Goal: Navigation & Orientation: Understand site structure

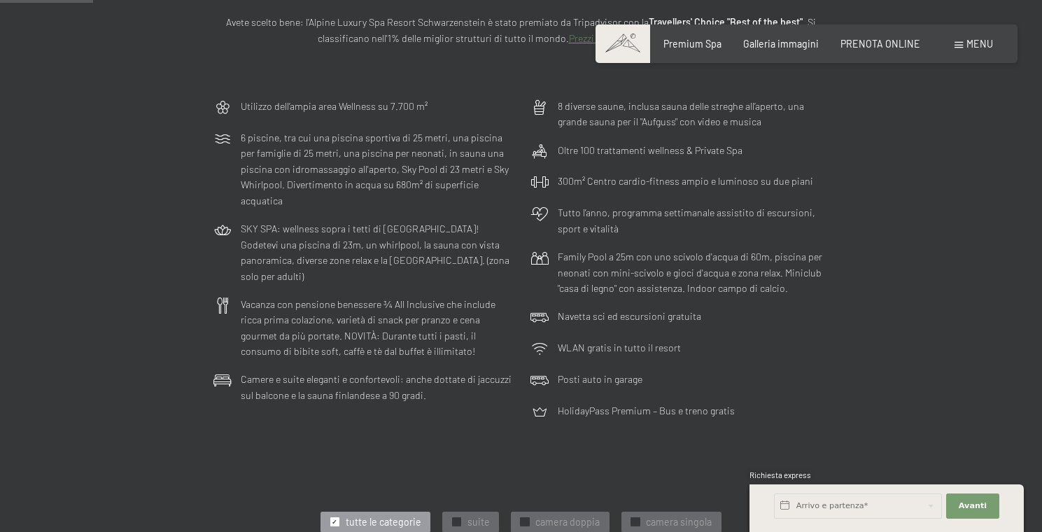
scroll to position [434, 0]
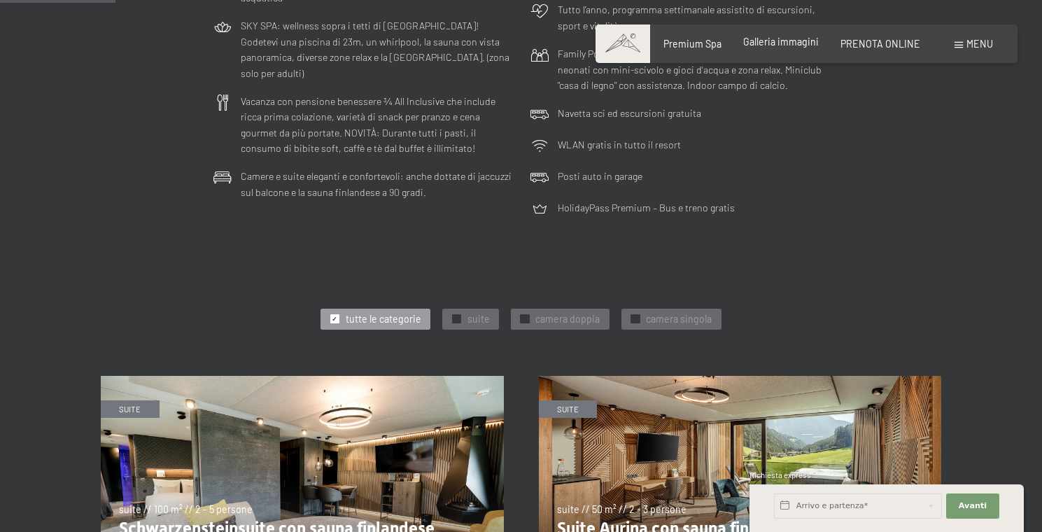
click at [788, 47] on span "Galleria immagini" at bounding box center [781, 42] width 76 height 12
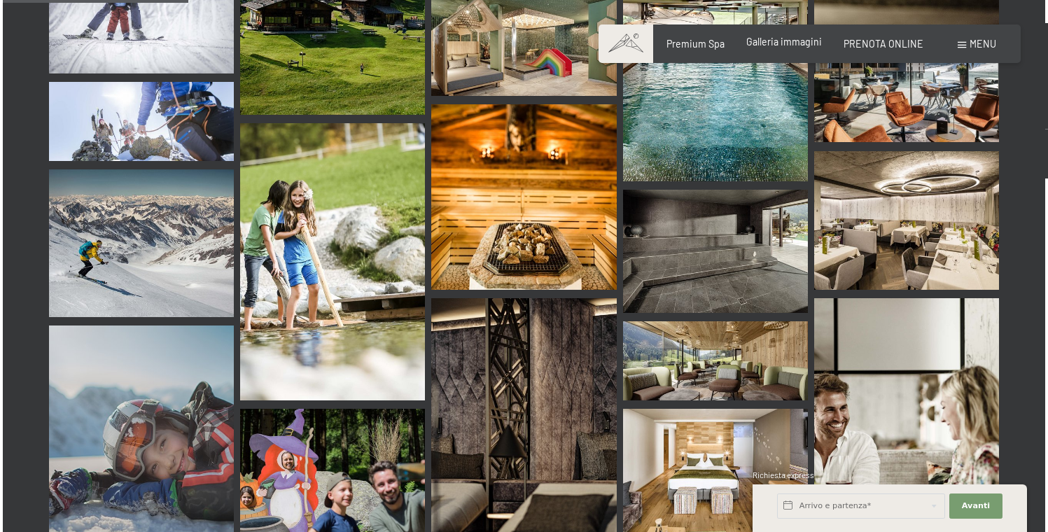
scroll to position [2840, 0]
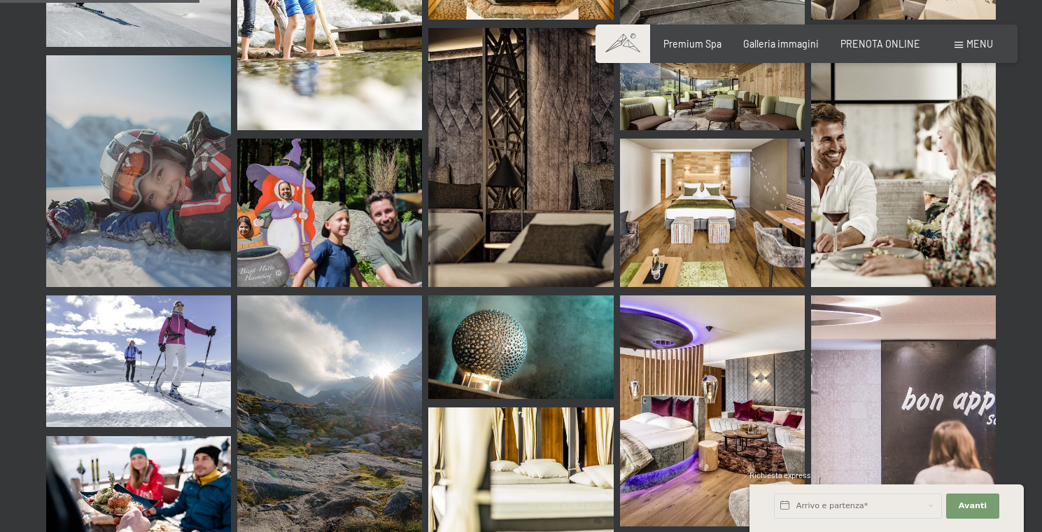
click at [976, 42] on span "Menu" at bounding box center [980, 44] width 27 height 12
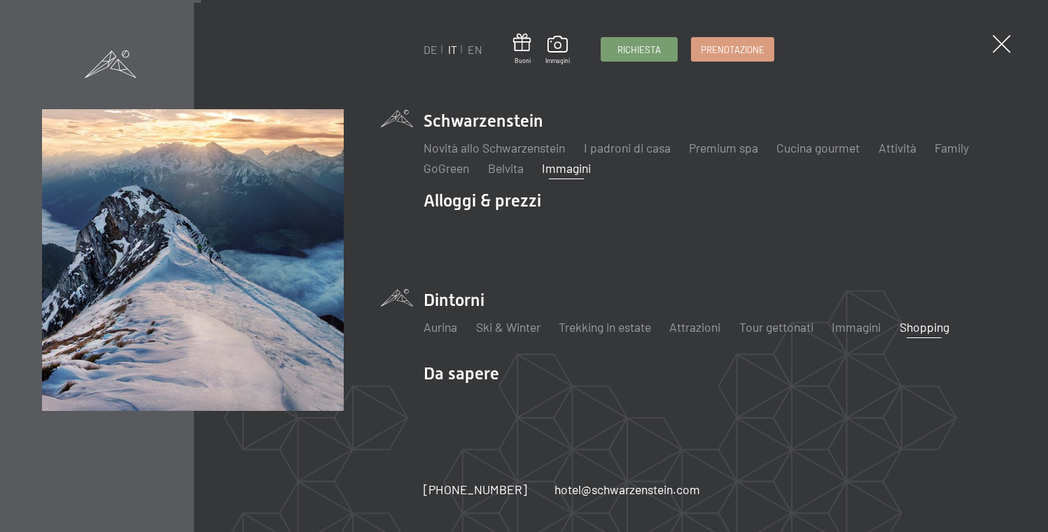
click at [942, 330] on link "Shopping" at bounding box center [924, 326] width 50 height 15
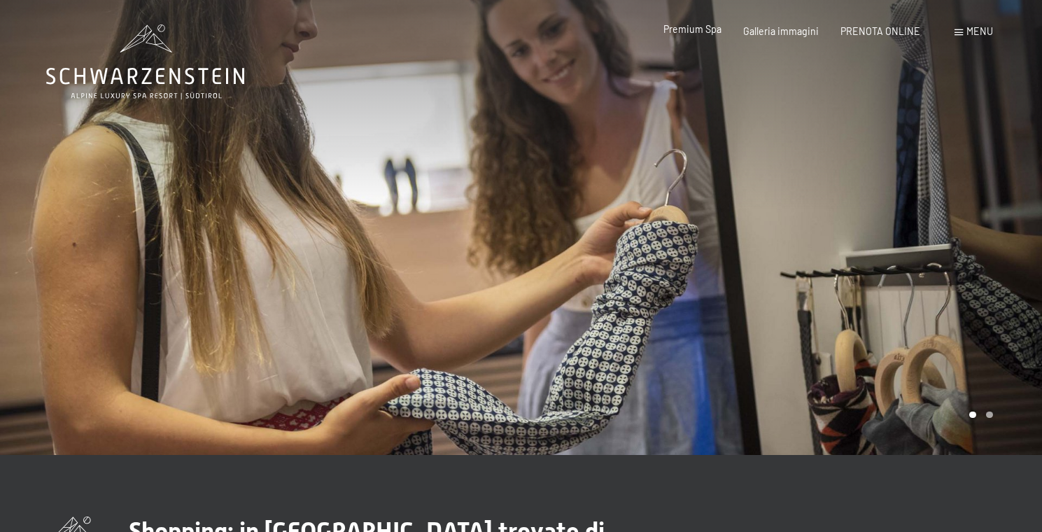
click at [708, 31] on span "Premium Spa" at bounding box center [693, 29] width 58 height 12
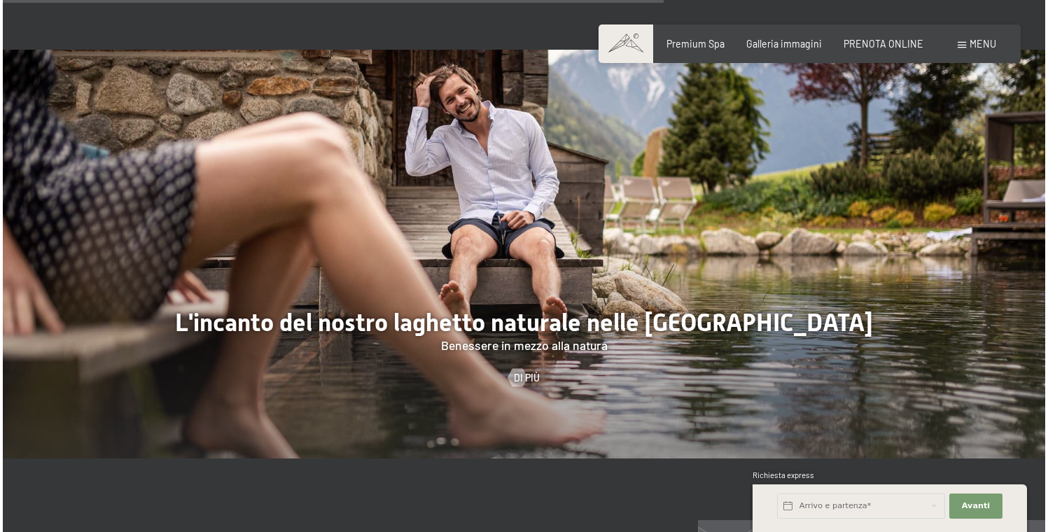
scroll to position [4675, 0]
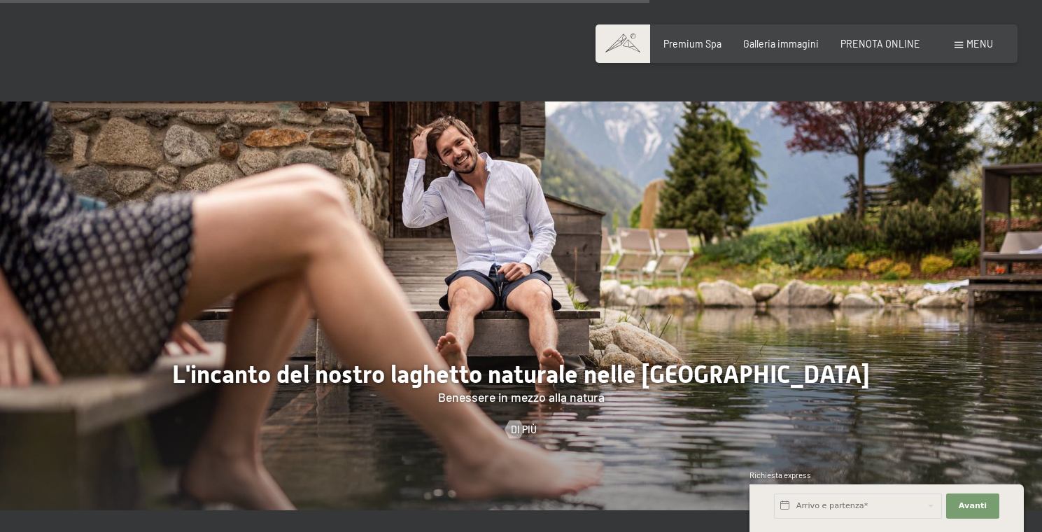
click at [974, 45] on span "Menu" at bounding box center [980, 44] width 27 height 12
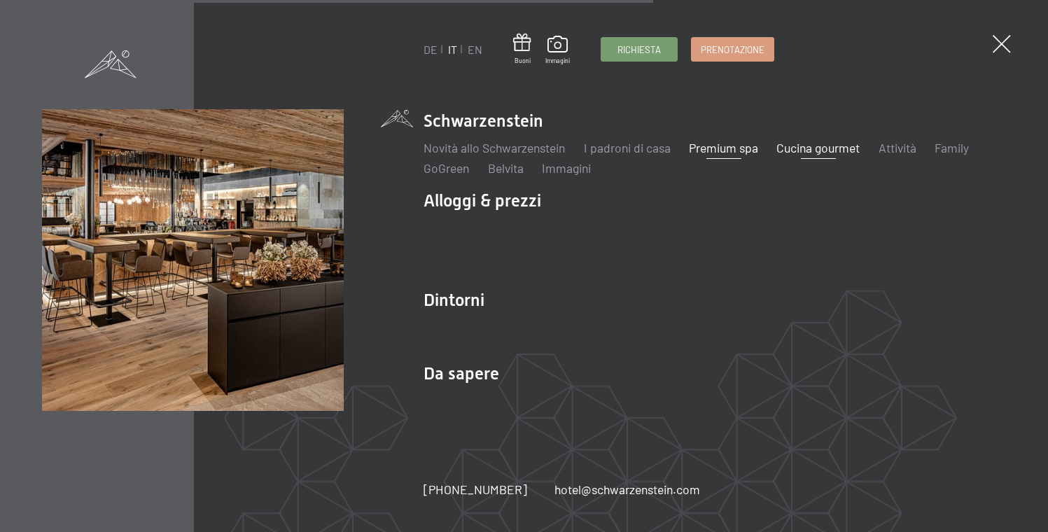
click at [807, 143] on link "Cucina gourmet" at bounding box center [817, 147] width 83 height 15
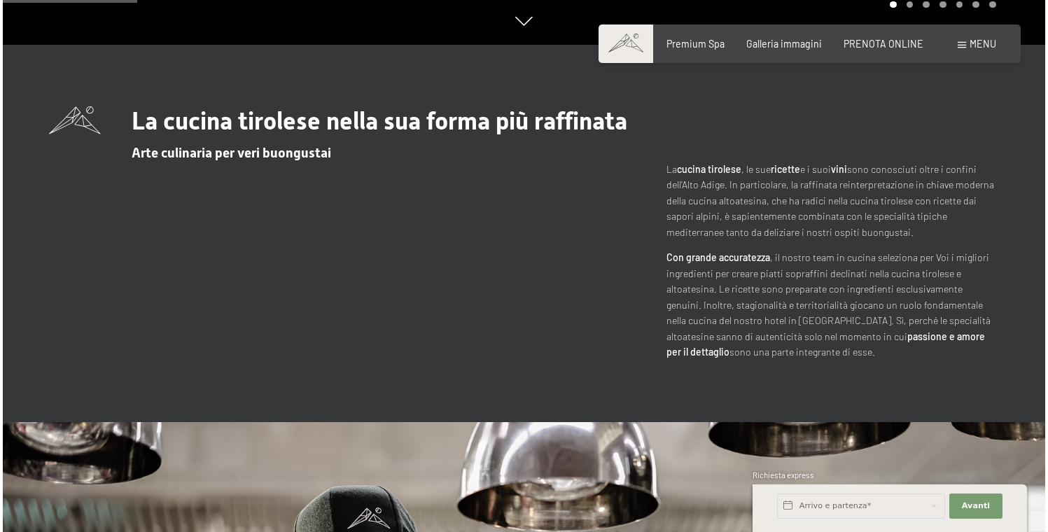
scroll to position [486, 0]
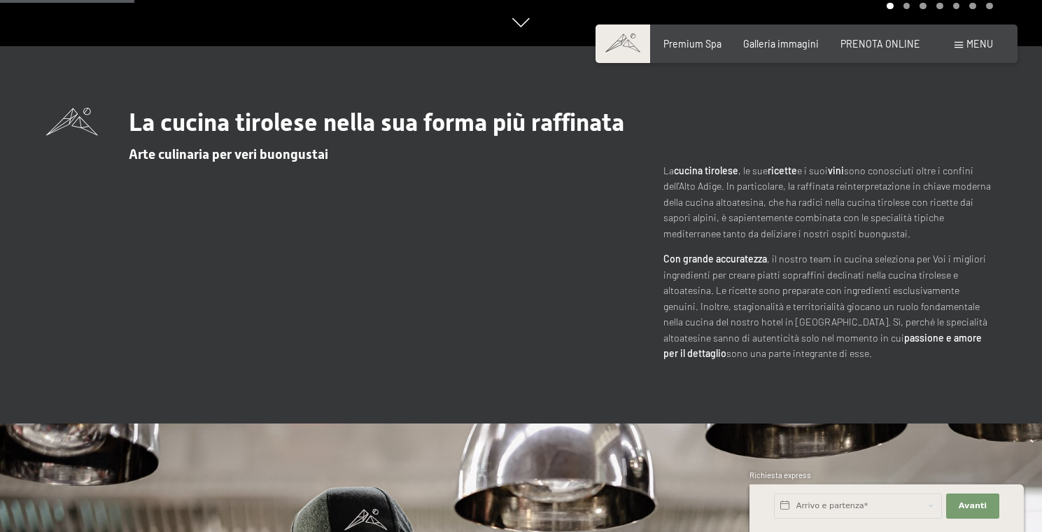
click at [966, 45] on div "Menu" at bounding box center [974, 44] width 38 height 14
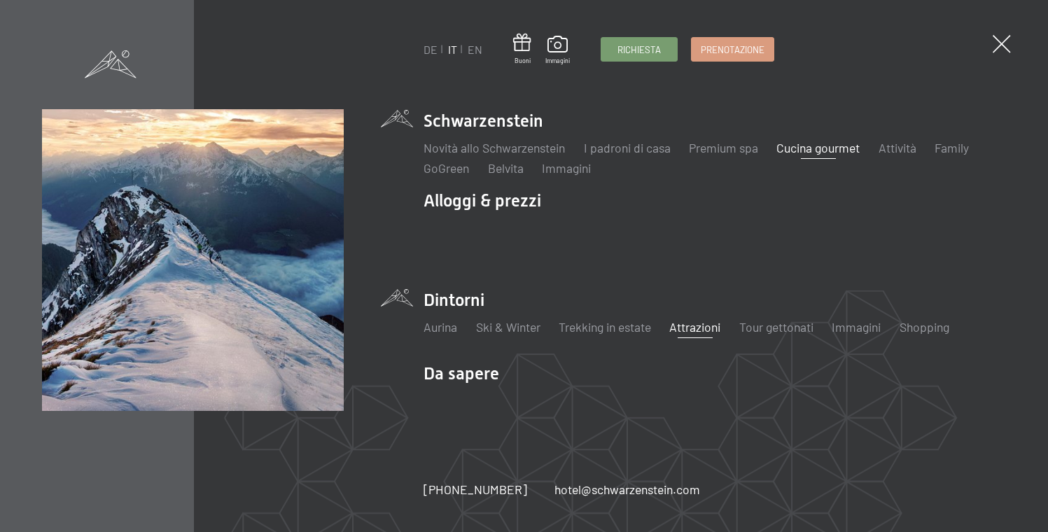
click at [689, 330] on link "Attrazioni" at bounding box center [694, 326] width 51 height 15
click at [782, 327] on link "Tour gettonati" at bounding box center [776, 326] width 74 height 15
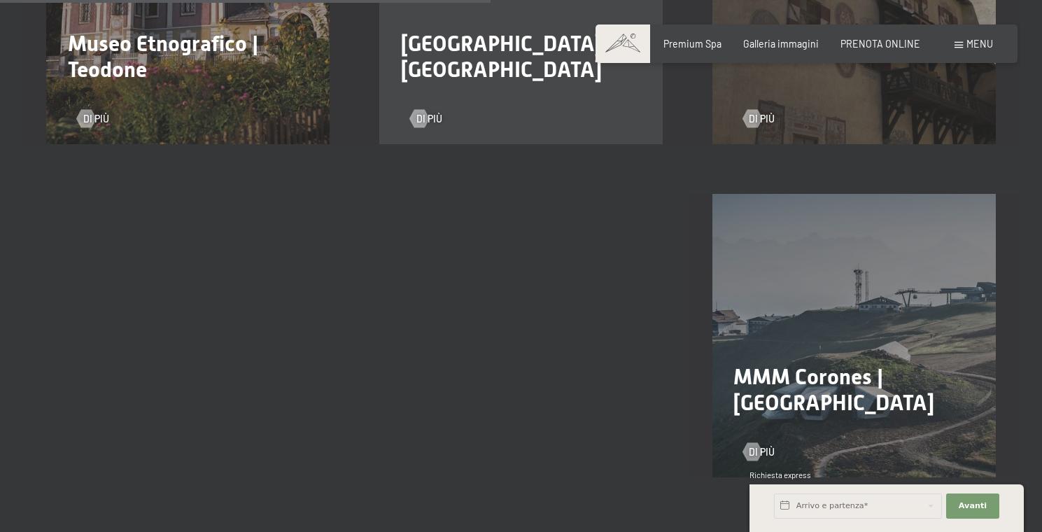
scroll to position [1610, 0]
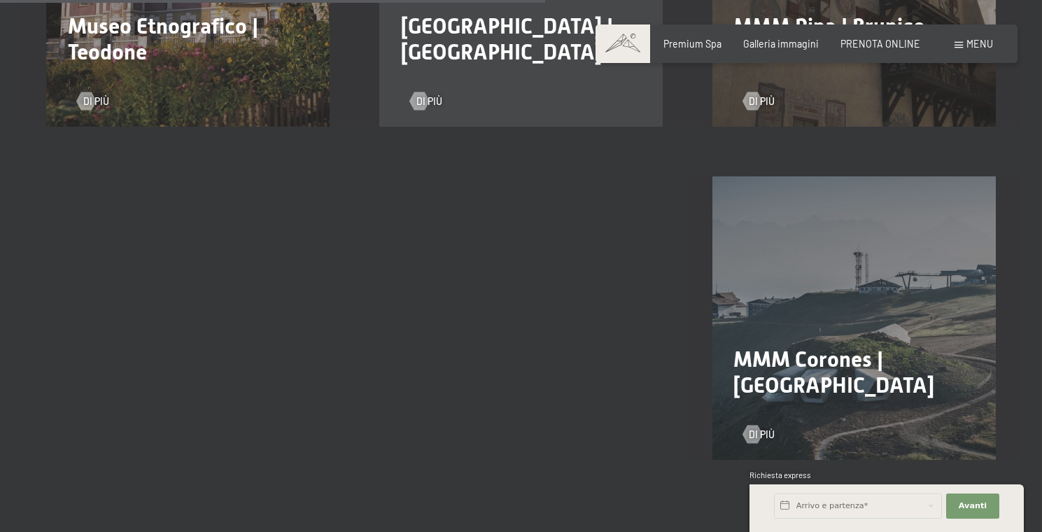
click at [871, 374] on h2 "MMM Corones | [GEOGRAPHIC_DATA]" at bounding box center [854, 372] width 241 height 52
click at [752, 426] on div at bounding box center [752, 435] width 10 height 18
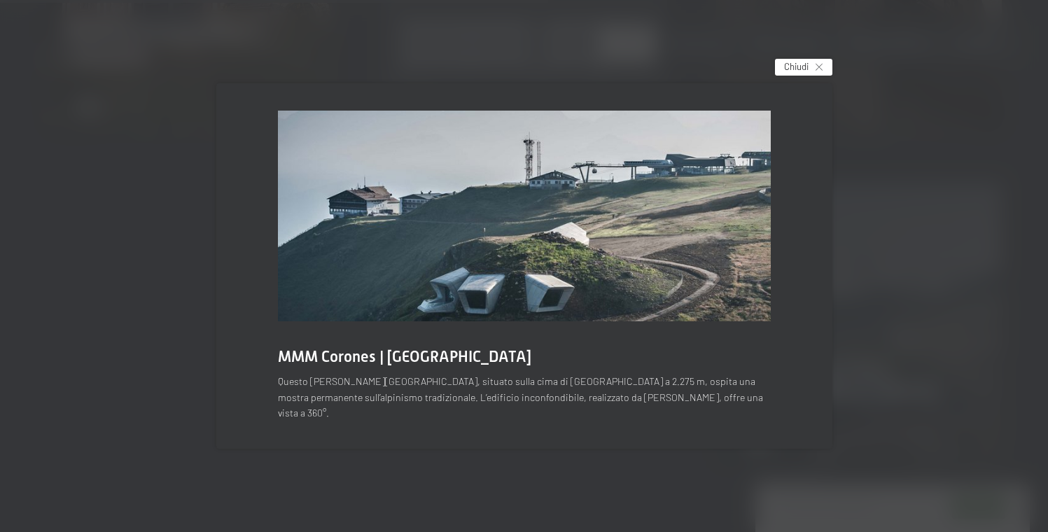
click at [824, 68] on div "Chiudi" at bounding box center [803, 67] width 57 height 17
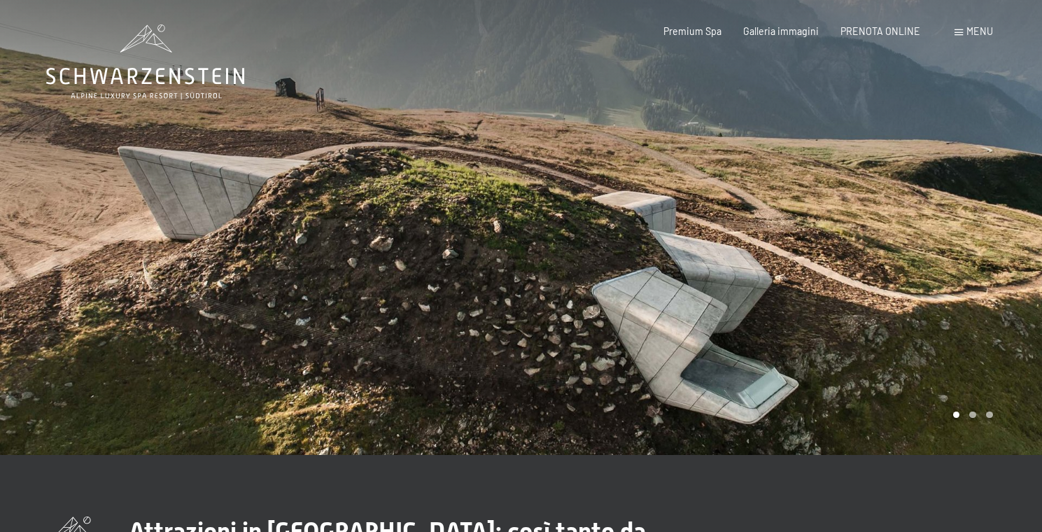
scroll to position [0, 0]
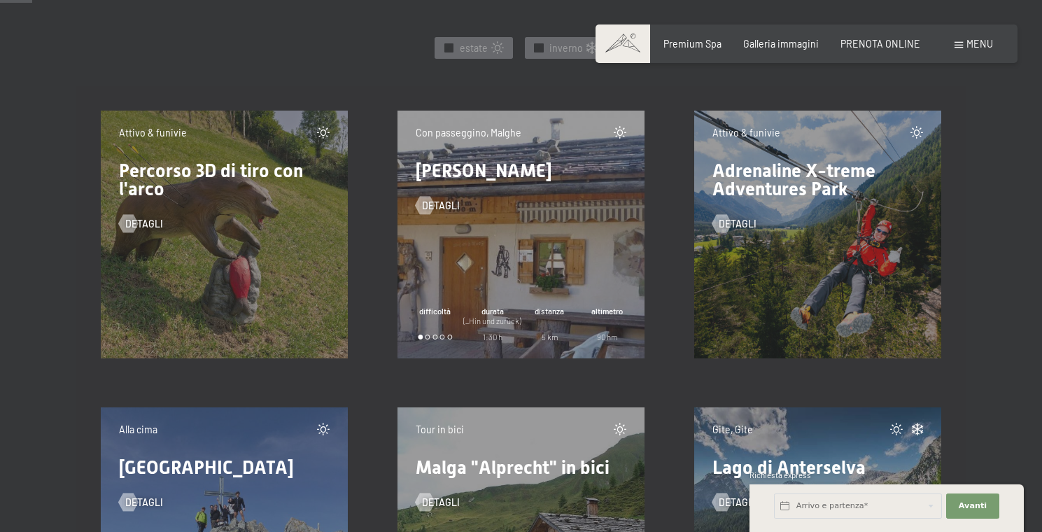
scroll to position [643, 0]
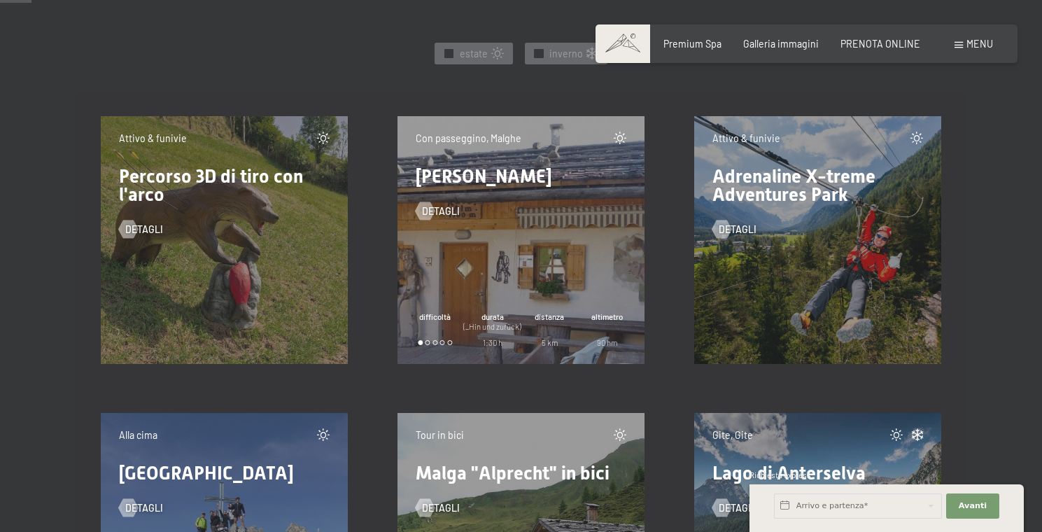
click at [836, 189] on span "Adrenaline X-treme Adventures Park" at bounding box center [794, 185] width 163 height 39
click at [721, 223] on div at bounding box center [722, 229] width 10 height 18
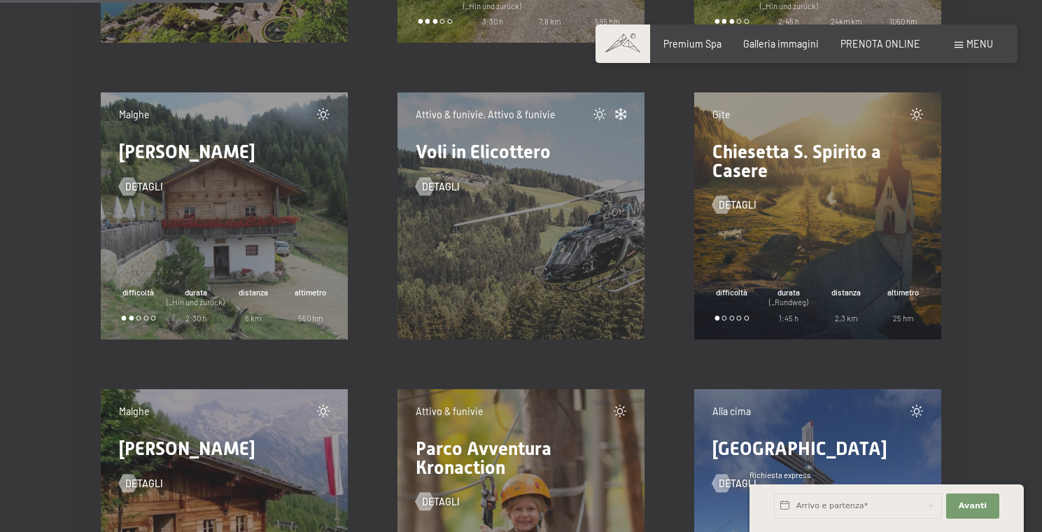
scroll to position [5714, 0]
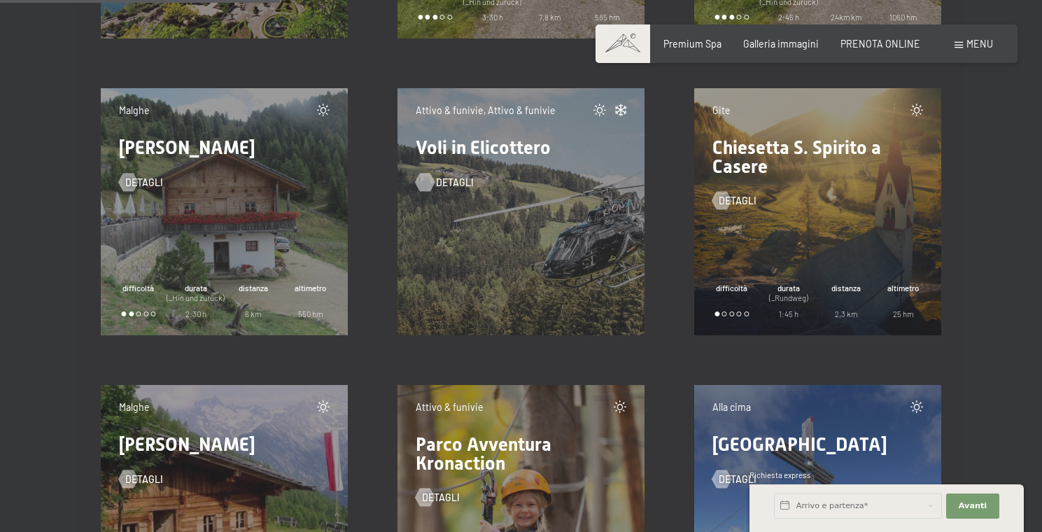
click at [424, 175] on div at bounding box center [425, 182] width 10 height 18
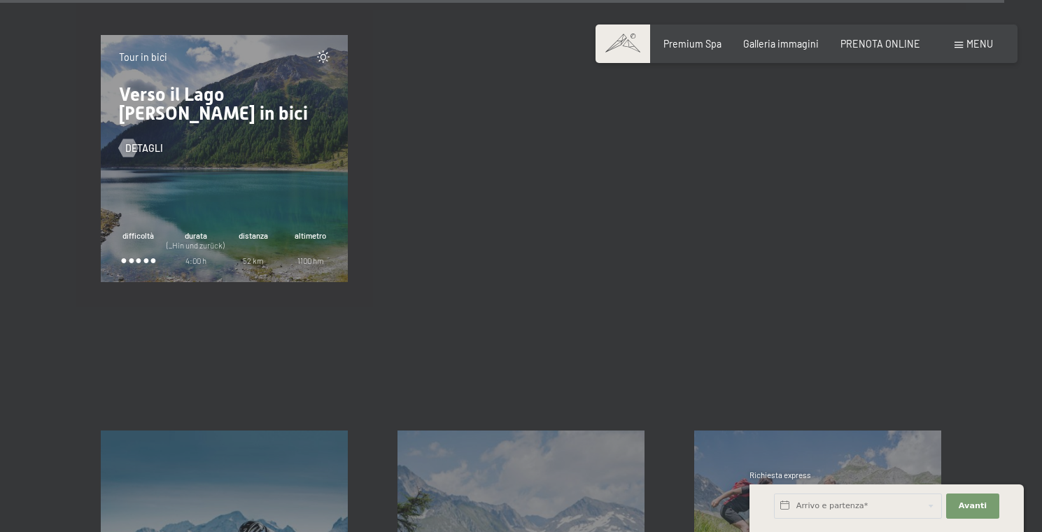
scroll to position [20563, 0]
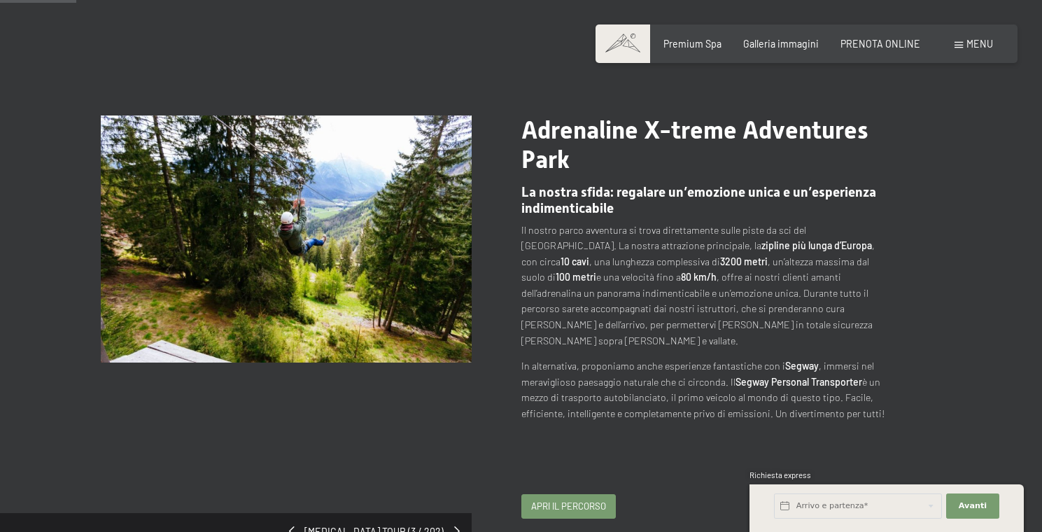
scroll to position [66, 0]
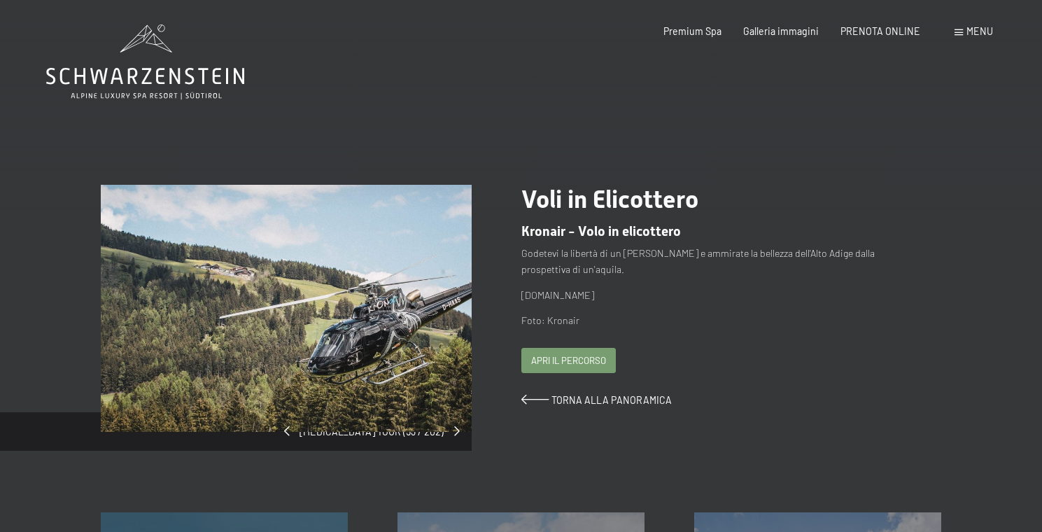
click at [568, 357] on span "Apri il percorso" at bounding box center [568, 360] width 75 height 13
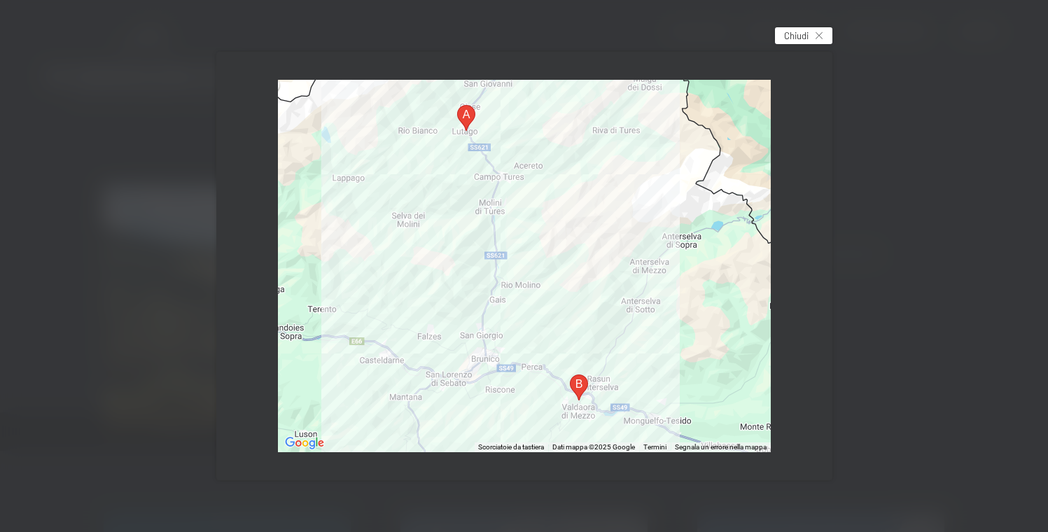
click at [819, 34] on icon at bounding box center [818, 35] width 7 height 7
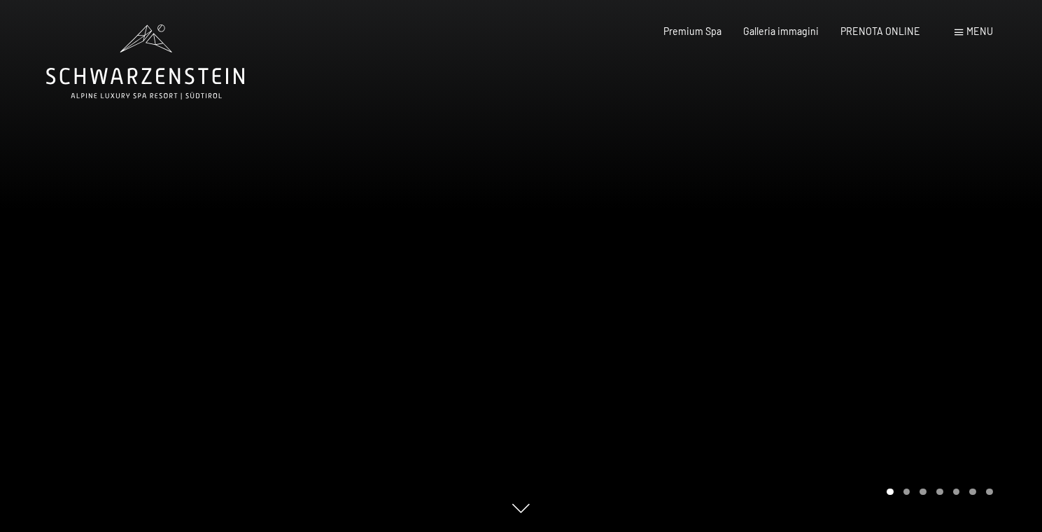
click at [970, 31] on span "Menu" at bounding box center [980, 31] width 27 height 12
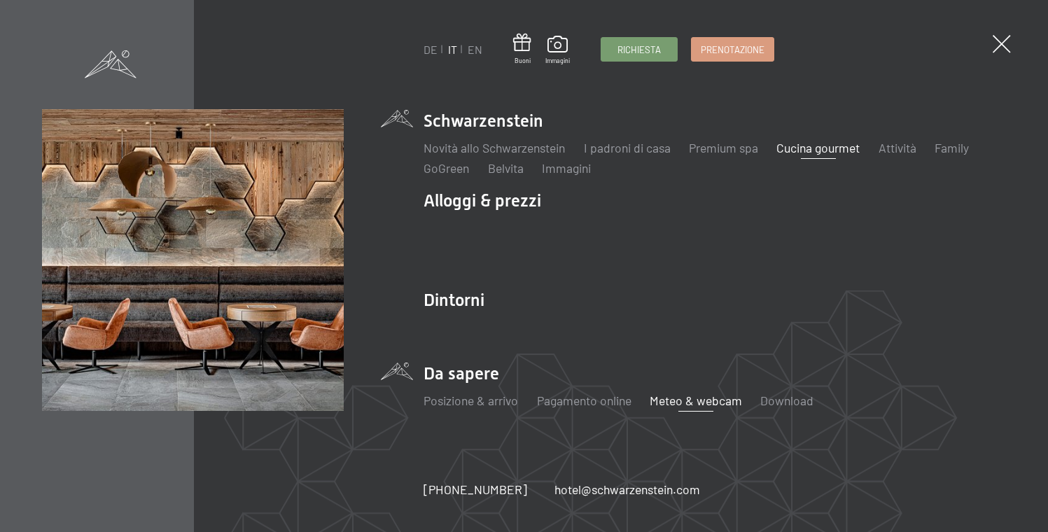
click at [687, 397] on link "Meteo & webcam" at bounding box center [696, 400] width 92 height 15
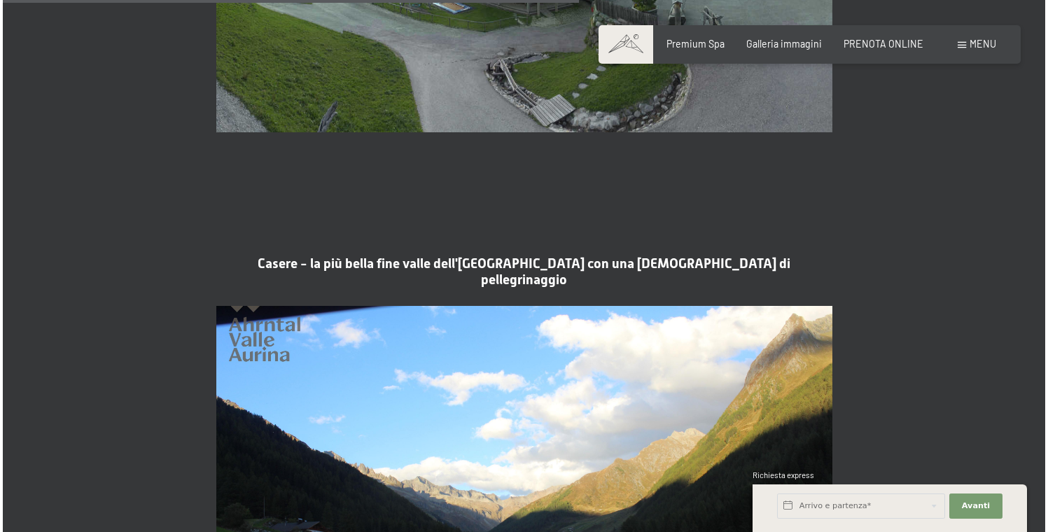
scroll to position [2420, 0]
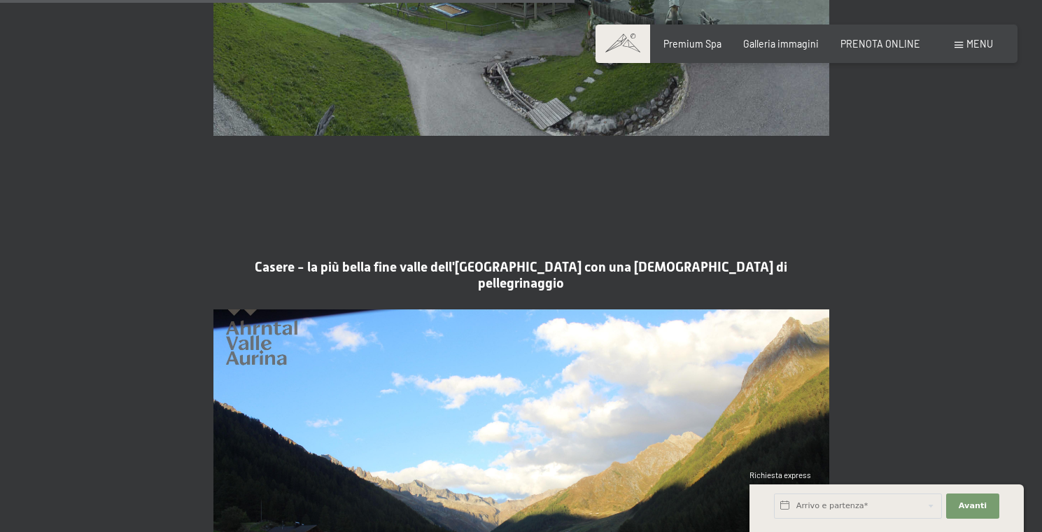
click at [959, 37] on div "Menu" at bounding box center [974, 44] width 38 height 14
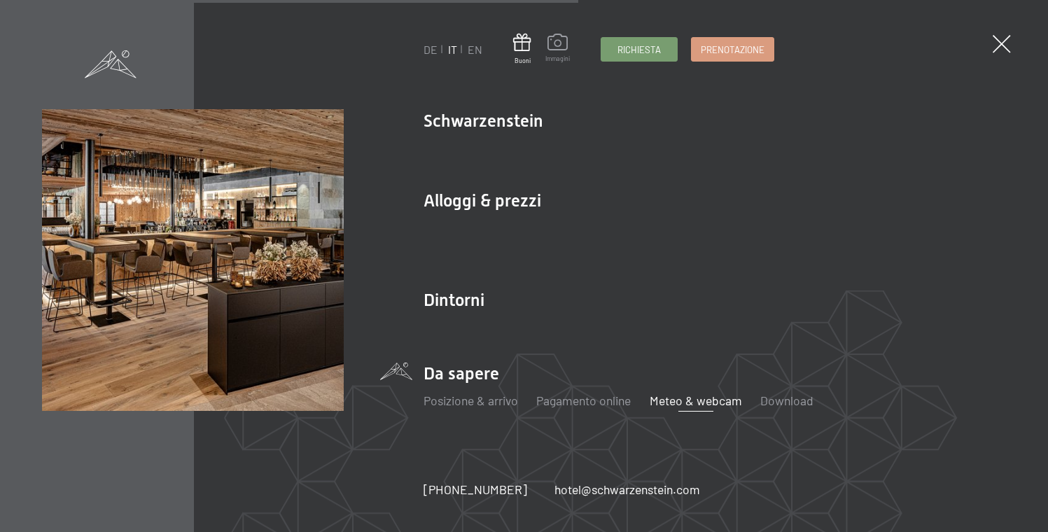
click at [552, 45] on span at bounding box center [557, 44] width 24 height 21
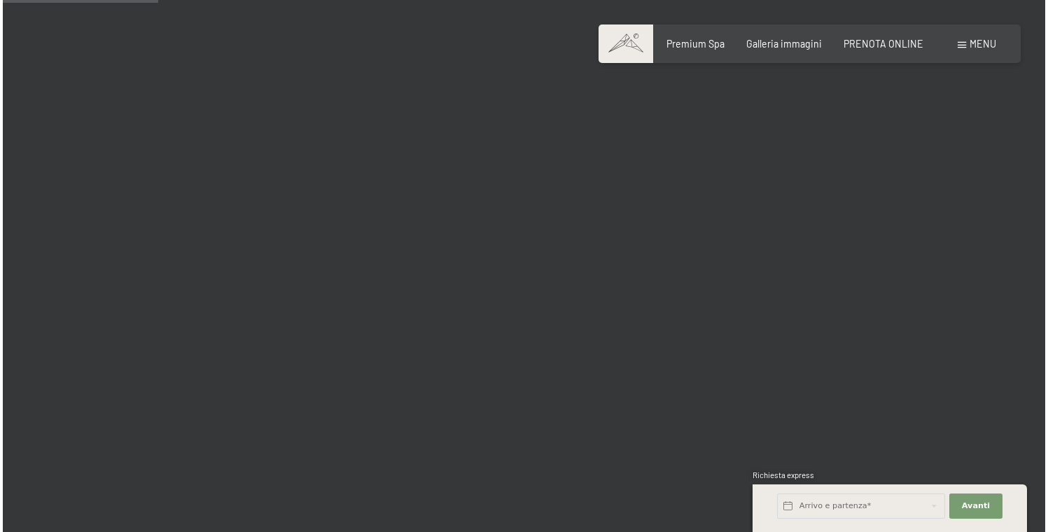
scroll to position [2416, 0]
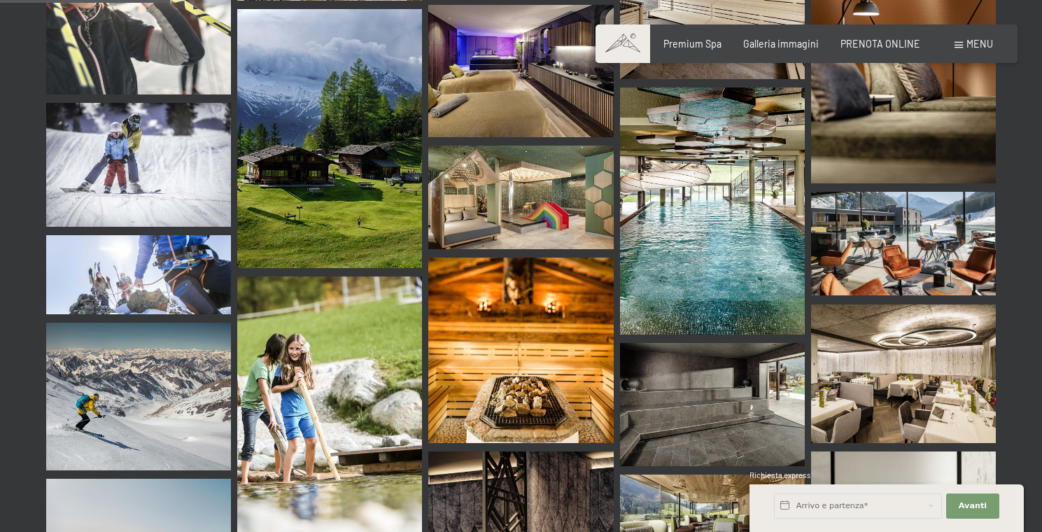
click at [960, 43] on span at bounding box center [959, 45] width 8 height 6
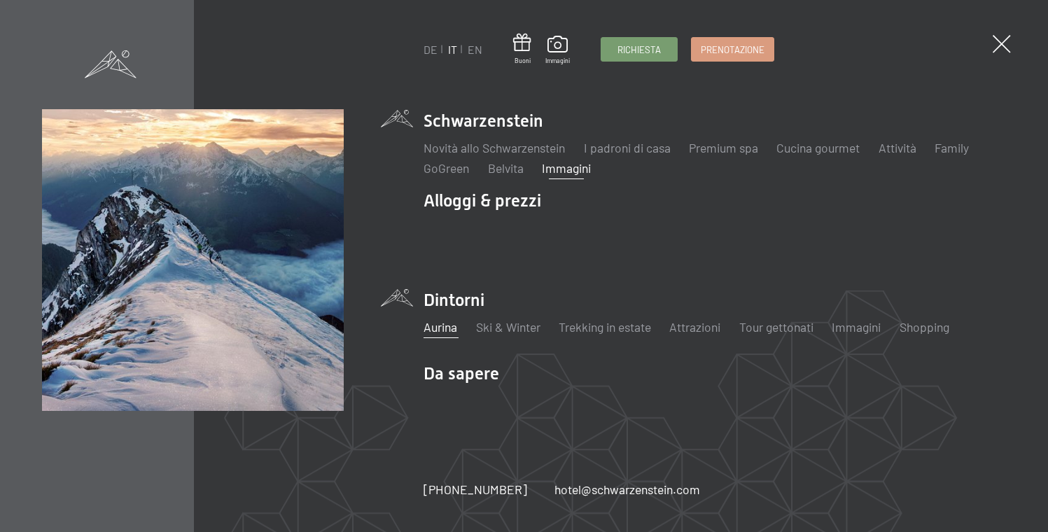
click at [440, 323] on link "Aurina" at bounding box center [440, 326] width 34 height 15
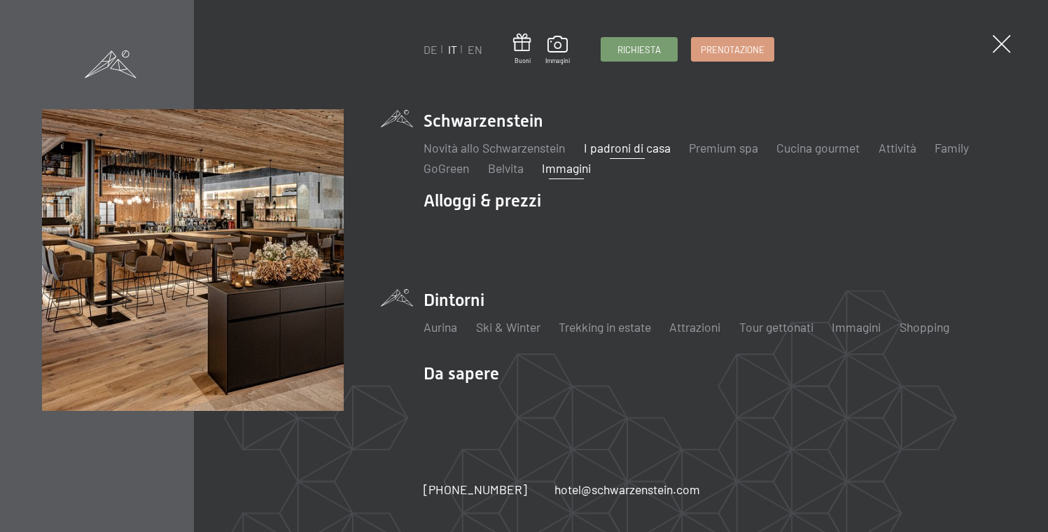
click at [624, 148] on link "I padroni di casa" at bounding box center [627, 147] width 87 height 15
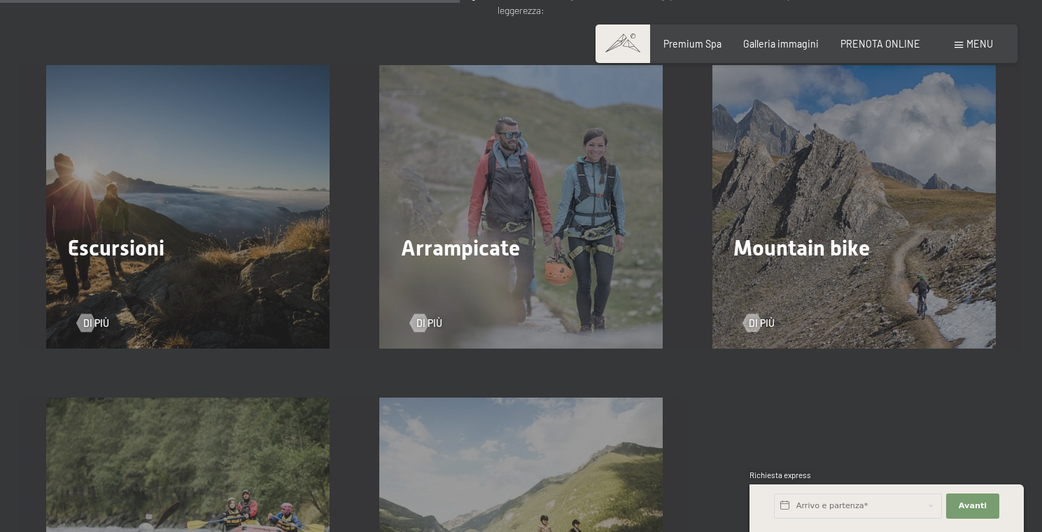
scroll to position [1825, 0]
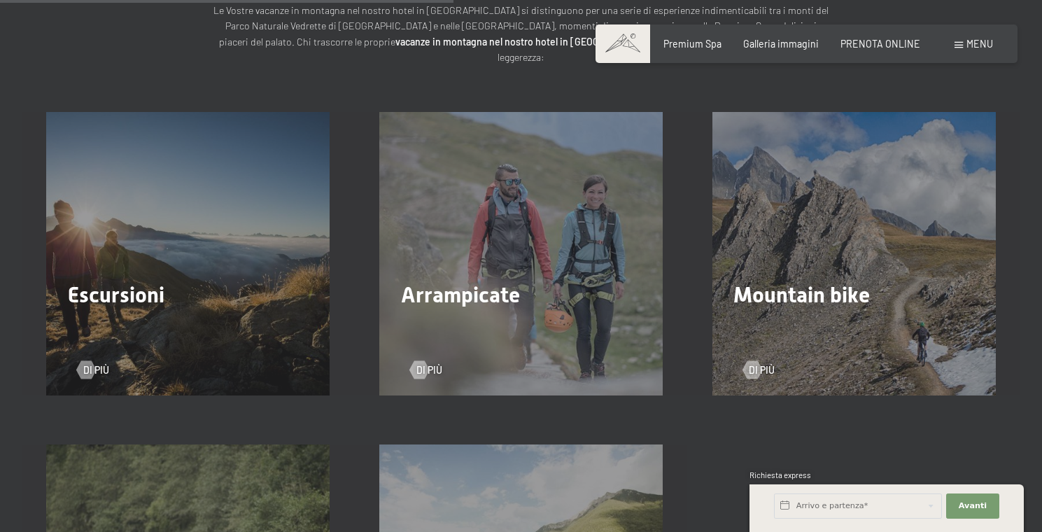
click at [218, 190] on div "Escursioni Di più" at bounding box center [188, 253] width 333 height 283
click at [85, 360] on div at bounding box center [86, 369] width 10 height 18
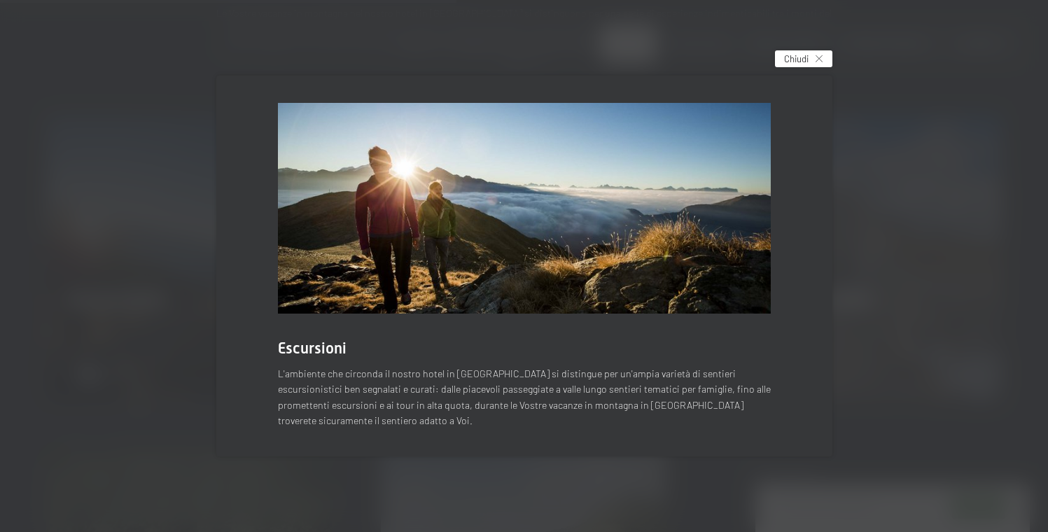
click at [813, 60] on div "Chiudi" at bounding box center [803, 58] width 57 height 17
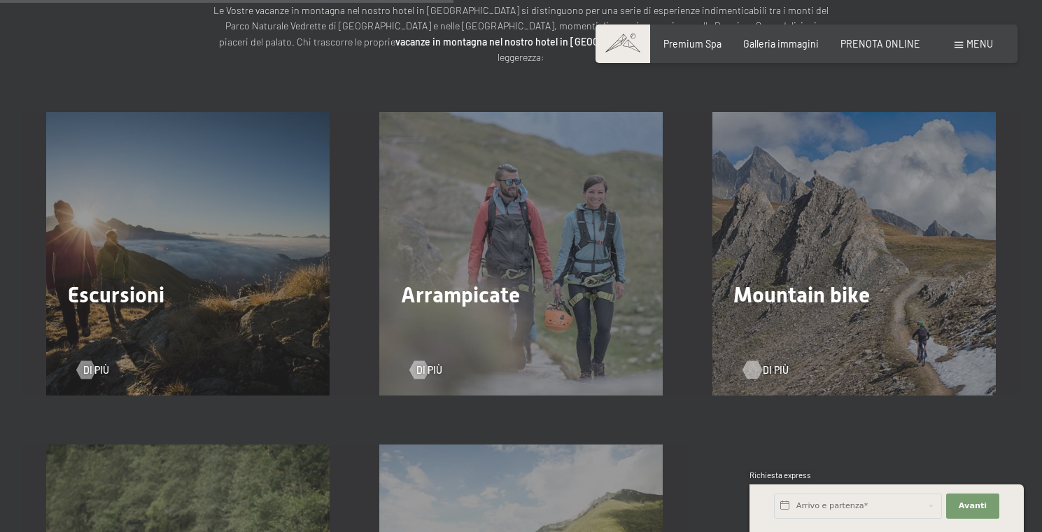
click at [751, 360] on div at bounding box center [752, 369] width 10 height 18
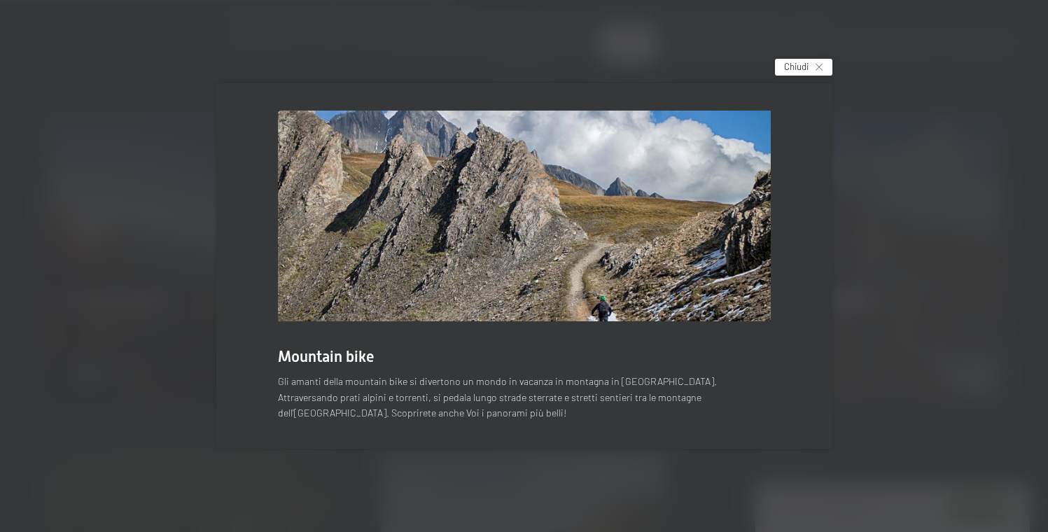
click at [817, 64] on icon at bounding box center [818, 67] width 7 height 7
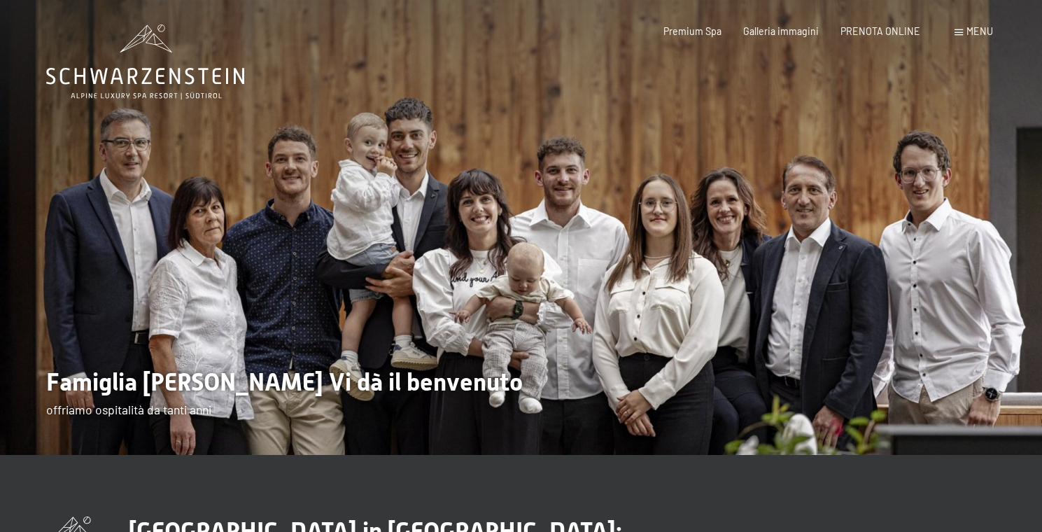
click at [966, 29] on div "Menu" at bounding box center [974, 31] width 38 height 14
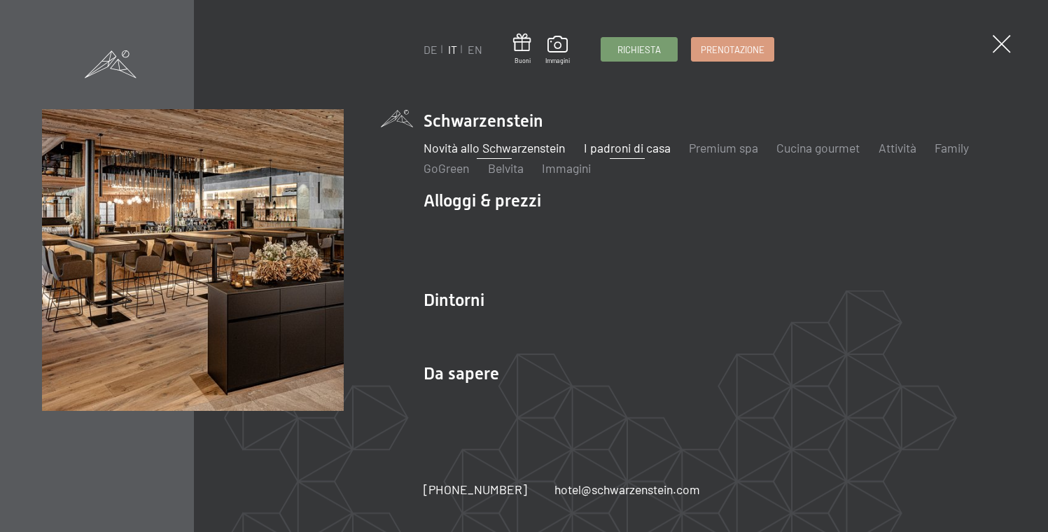
click at [458, 148] on link "Novità allo Schwarzenstein" at bounding box center [493, 147] width 141 height 15
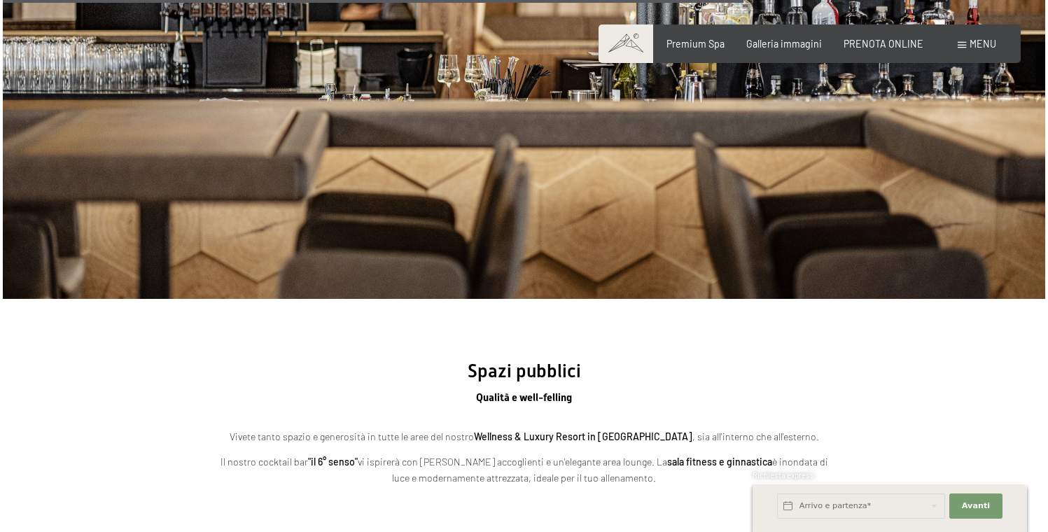
scroll to position [3432, 0]
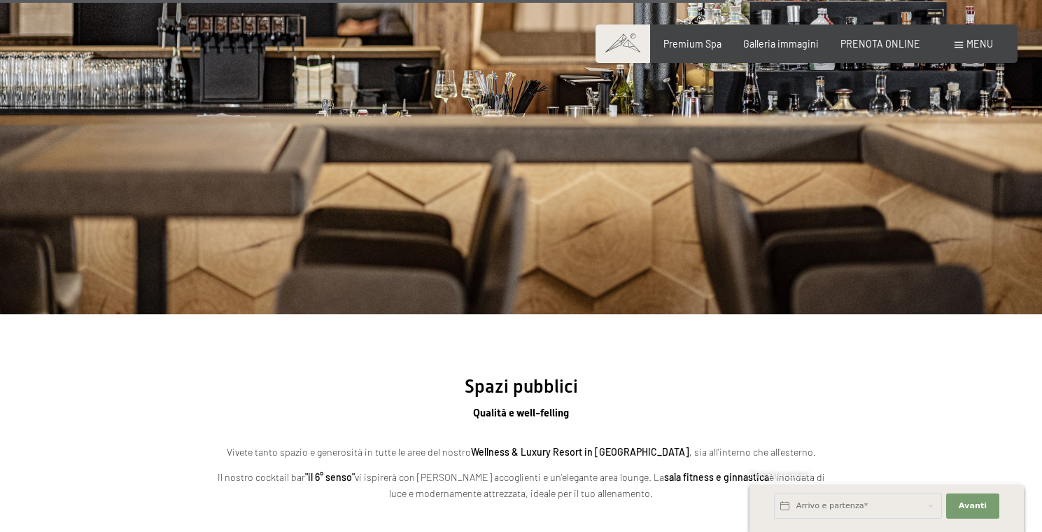
click at [962, 42] on span at bounding box center [959, 45] width 8 height 6
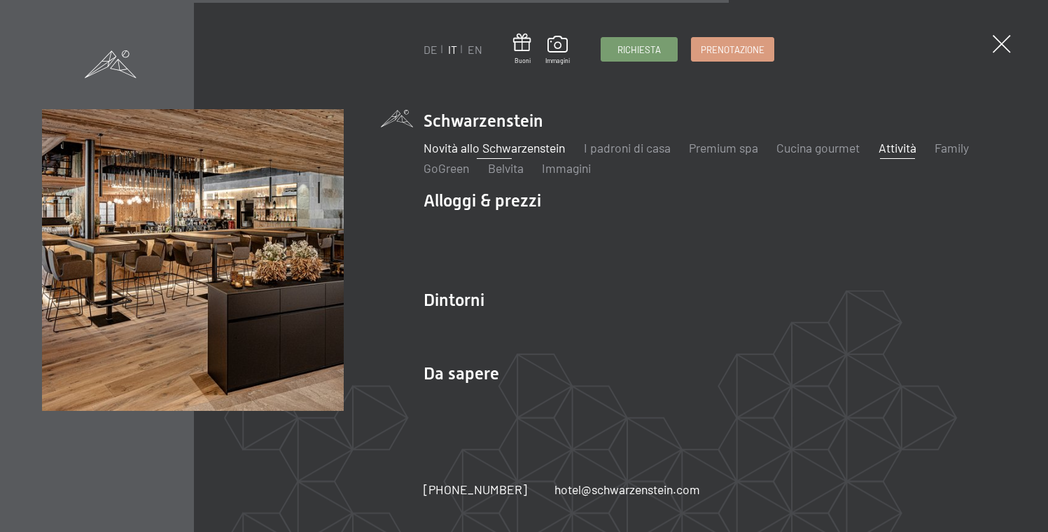
click at [913, 151] on link "Attività" at bounding box center [897, 147] width 38 height 15
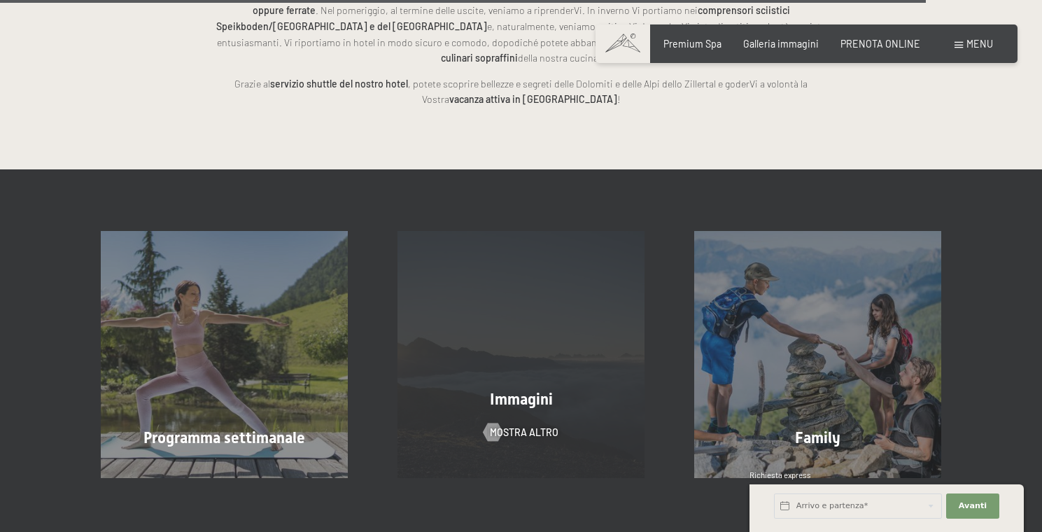
scroll to position [3780, 0]
